Goal: Check status: Check status

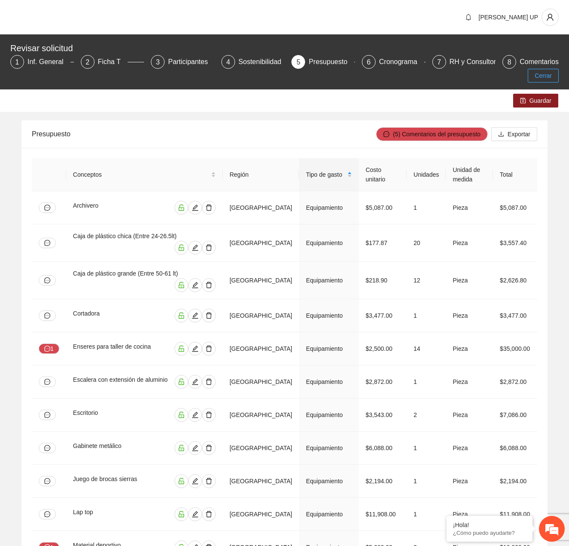
click at [546, 71] on span "Cerrar" at bounding box center [543, 75] width 17 height 9
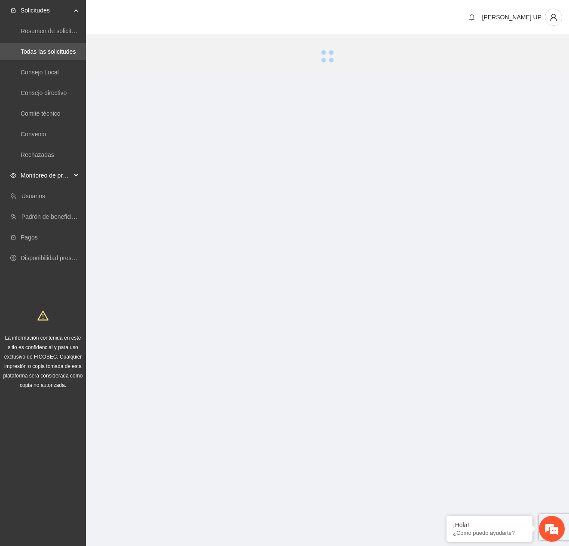
click at [44, 175] on span "Monitoreo de proyectos" at bounding box center [46, 175] width 51 height 17
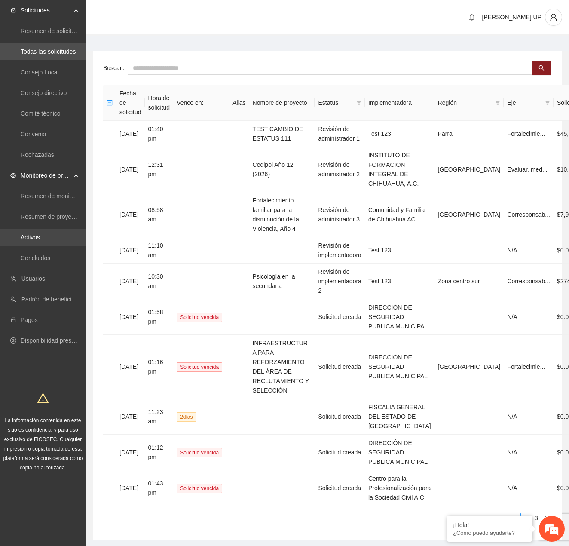
click at [40, 240] on link "Activos" at bounding box center [30, 237] width 19 height 7
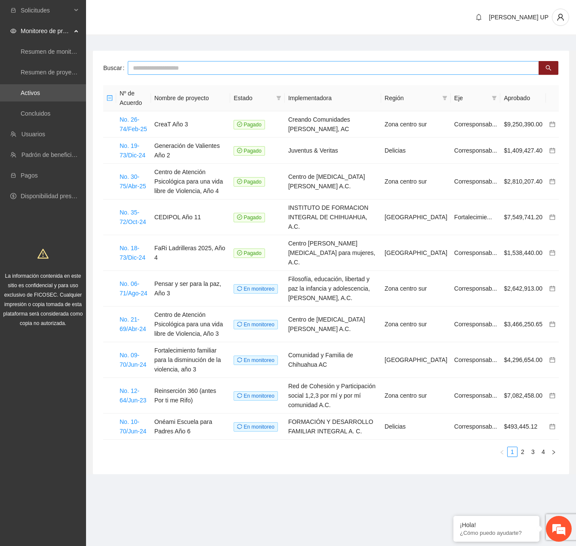
click at [157, 69] on input "text" at bounding box center [333, 68] width 411 height 14
type input "****"
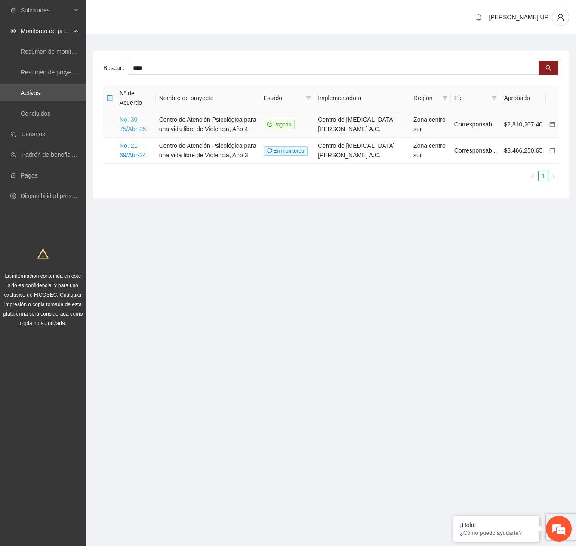
click at [132, 127] on link "No. 30-75/Abr-25" at bounding box center [133, 124] width 26 height 16
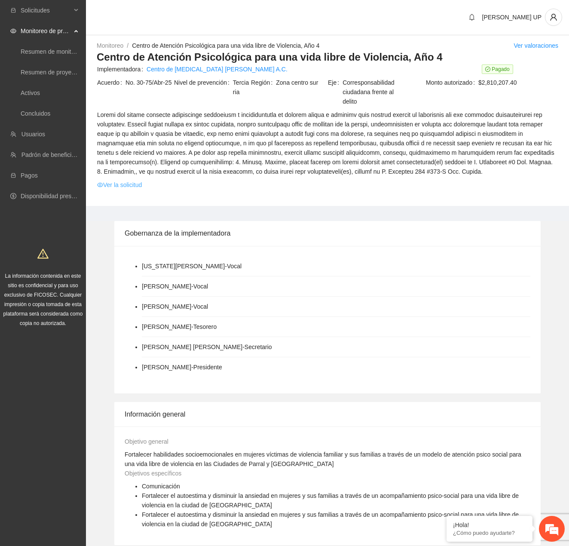
click at [137, 187] on link "Ver la solicitud" at bounding box center [119, 184] width 45 height 9
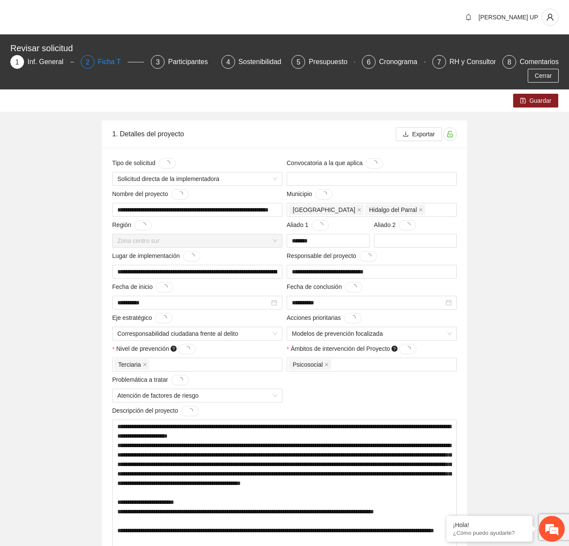
click at [106, 64] on div "Ficha T" at bounding box center [113, 62] width 30 height 14
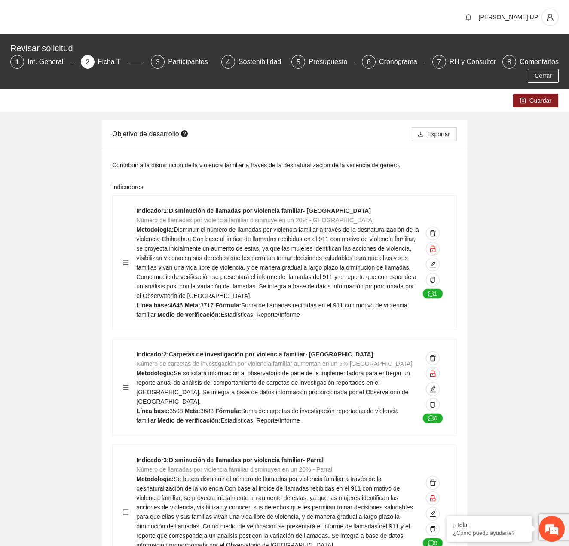
scroll to position [3854, 0]
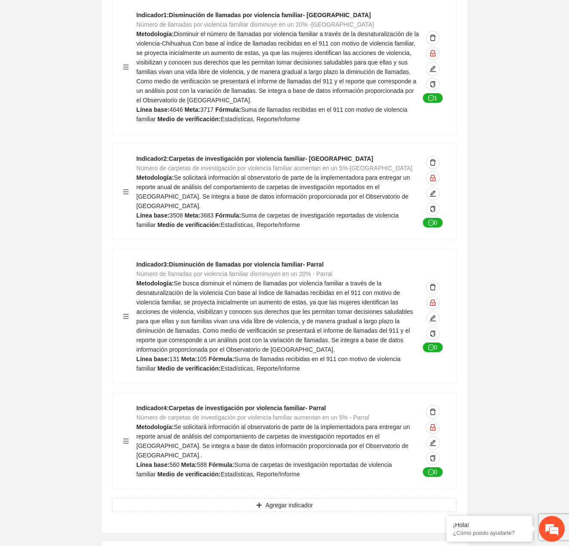
scroll to position [0, 0]
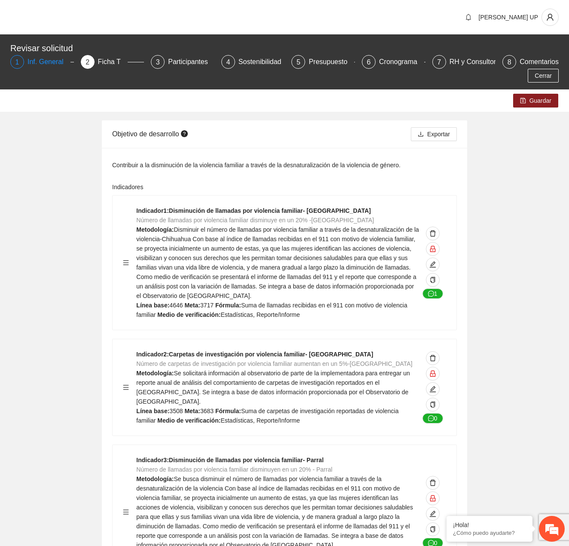
click at [61, 64] on div "Inf. General" at bounding box center [49, 62] width 43 height 14
